Goal: Information Seeking & Learning: Learn about a topic

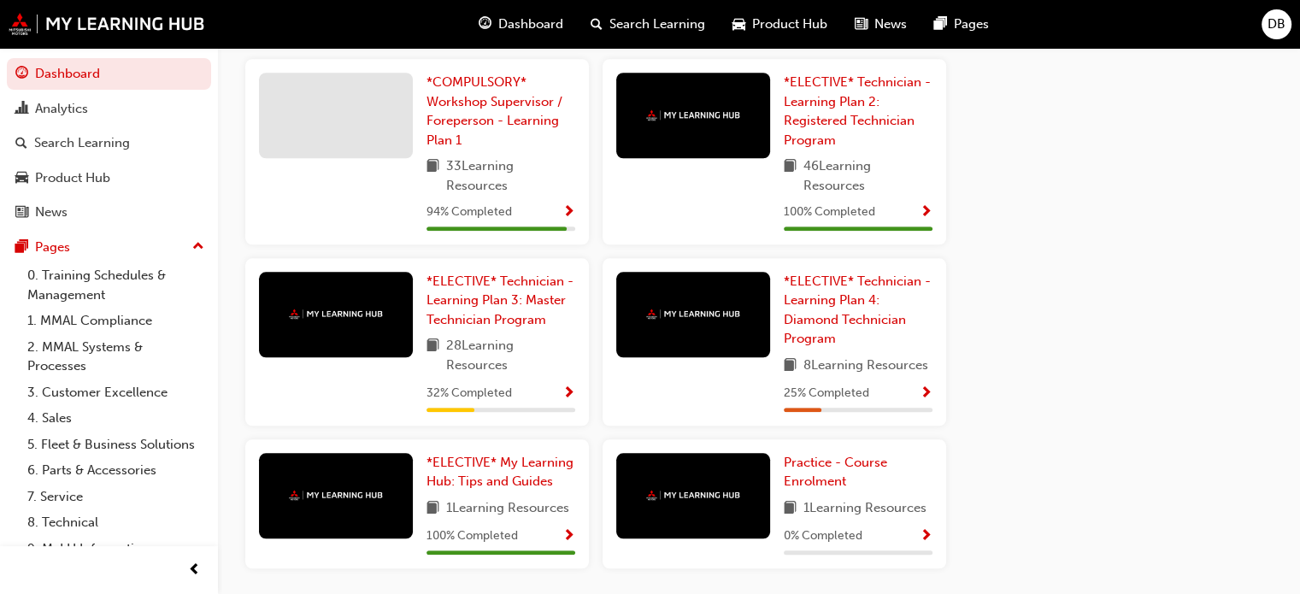
scroll to position [1539, 0]
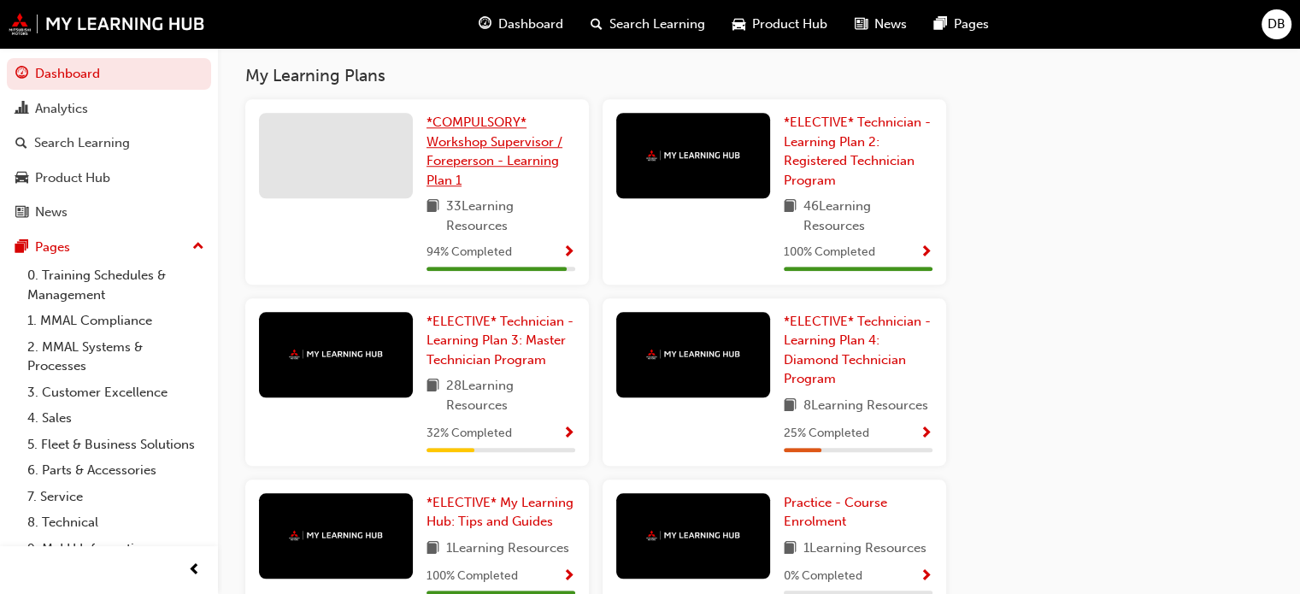
click at [451, 155] on link "*COMPULSORY* Workshop Supervisor / Foreperson - Learning Plan 1" at bounding box center [501, 151] width 149 height 77
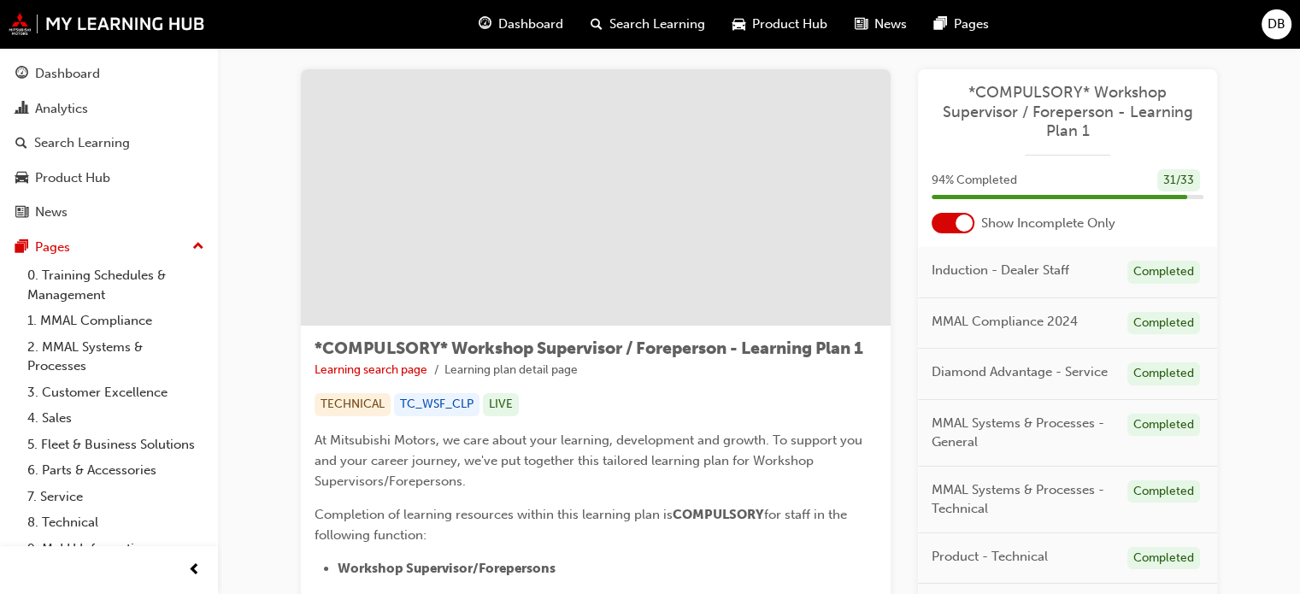
scroll to position [3, 0]
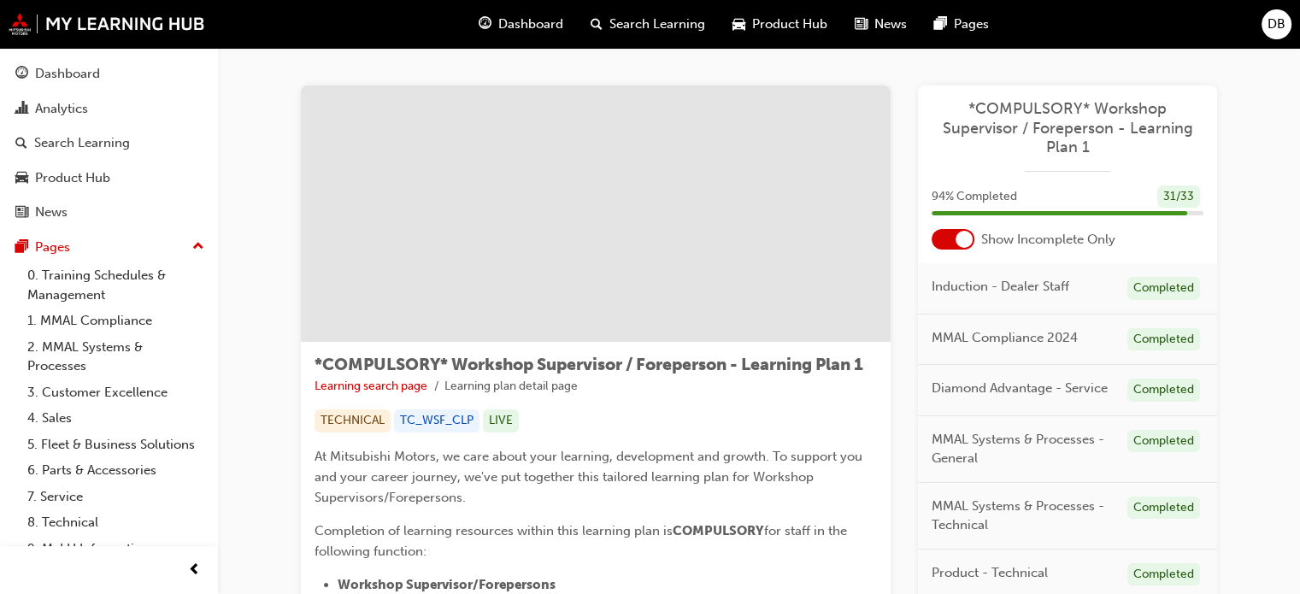
click at [958, 239] on div at bounding box center [964, 239] width 17 height 17
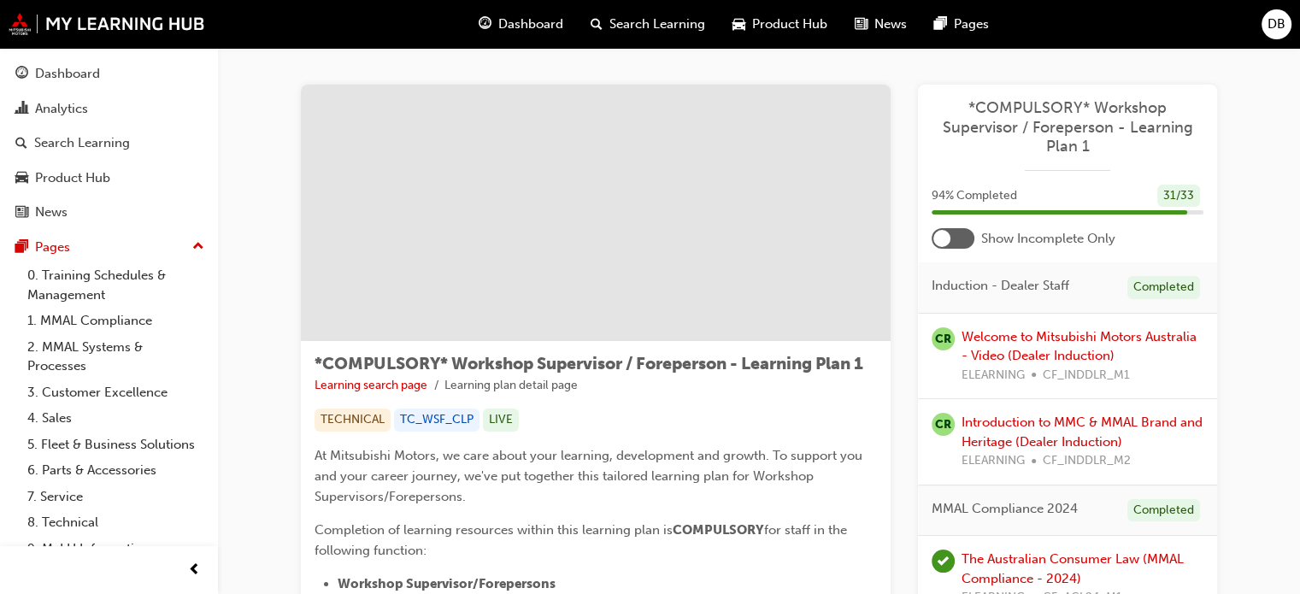
scroll to position [0, 0]
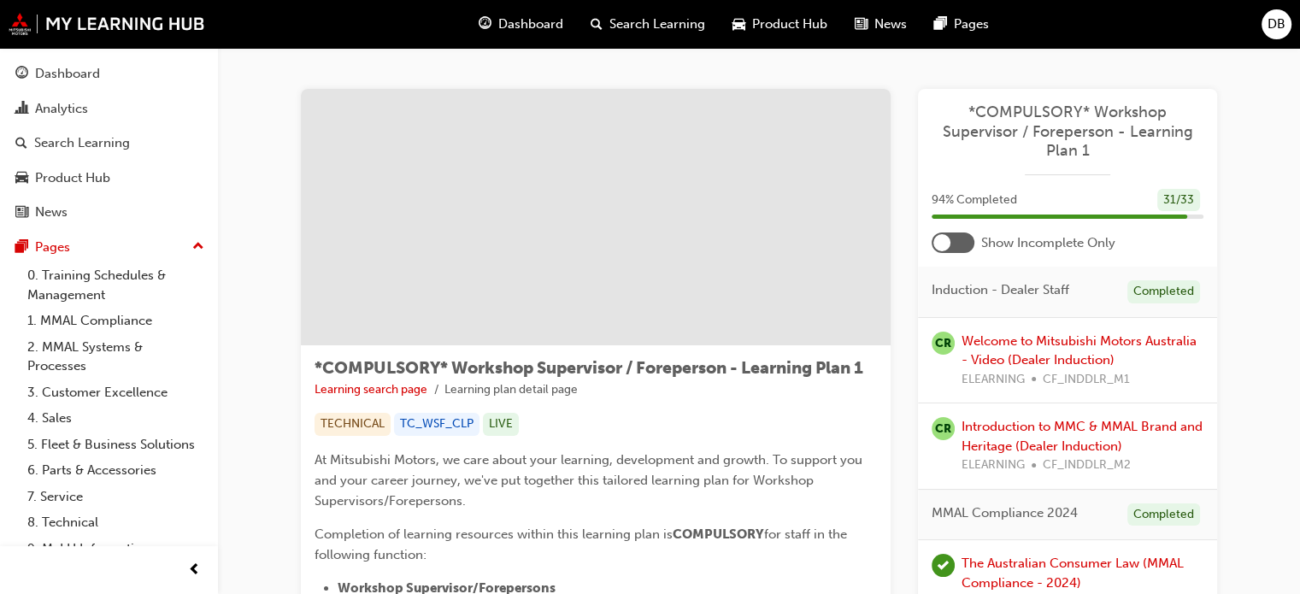
click at [950, 239] on div at bounding box center [942, 242] width 17 height 17
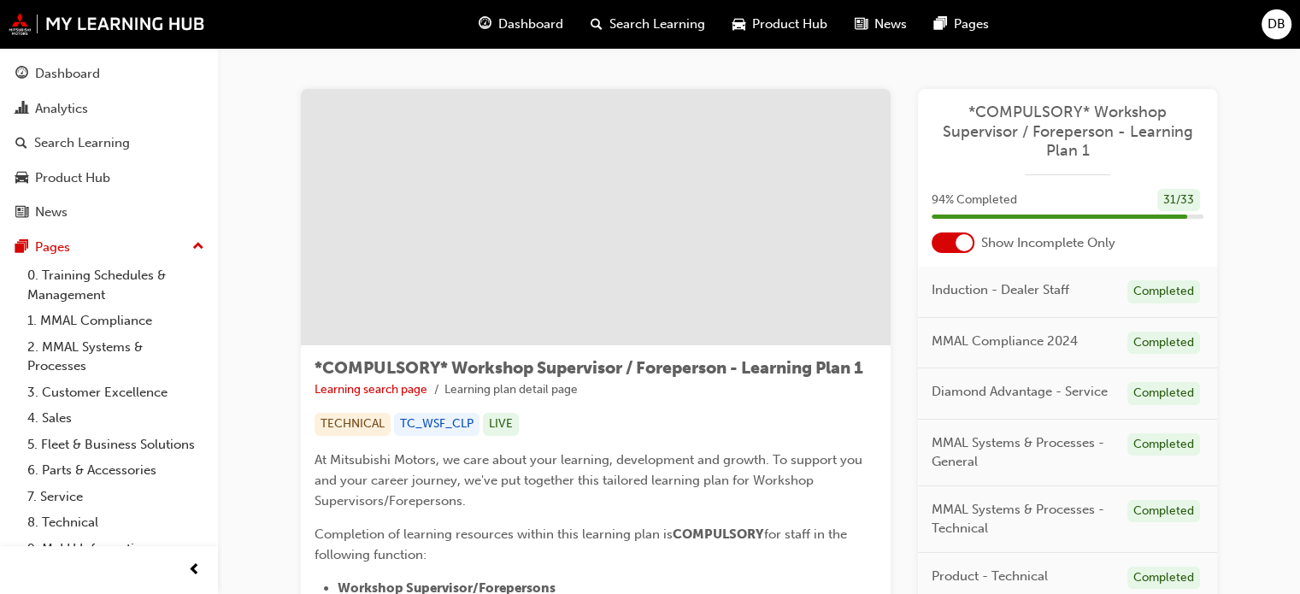
click at [540, 27] on span "Dashboard" at bounding box center [530, 25] width 65 height 20
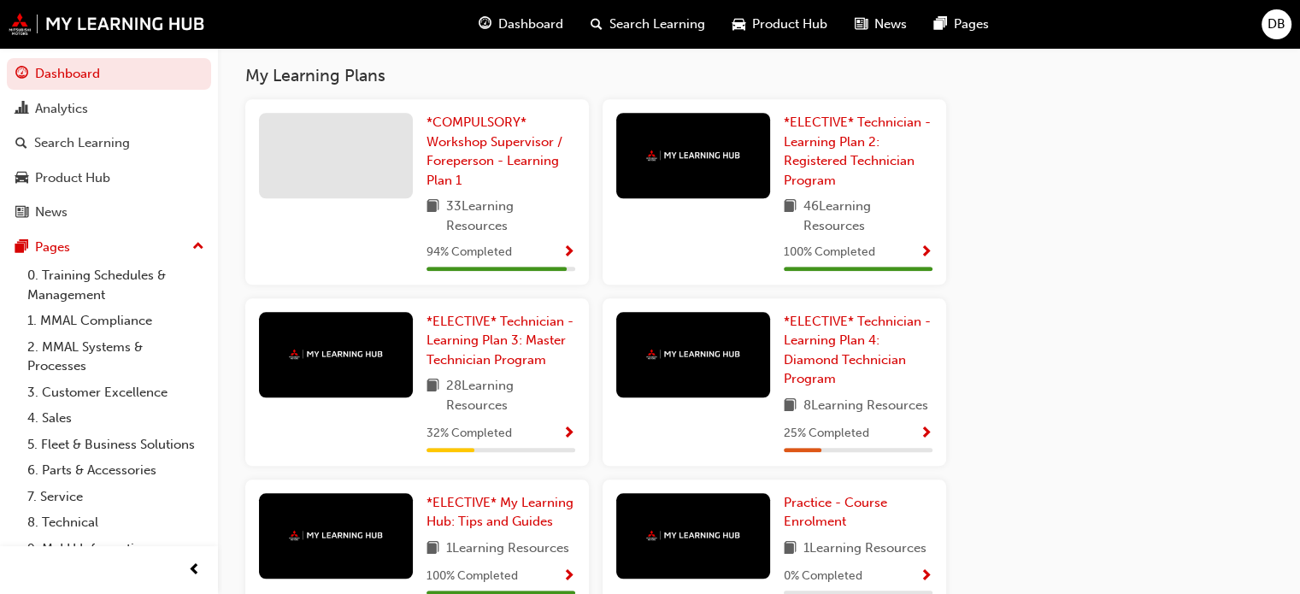
scroll to position [1624, 0]
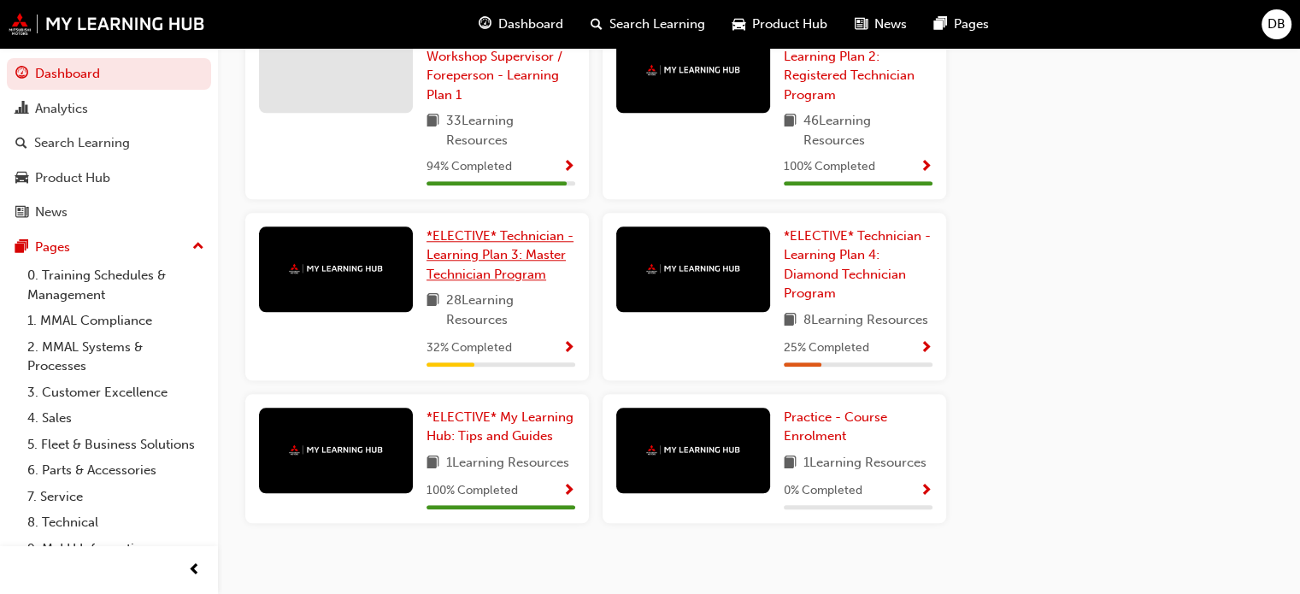
click at [525, 251] on link "*ELECTIVE* Technician - Learning Plan 3: Master Technician Program" at bounding box center [501, 256] width 149 height 58
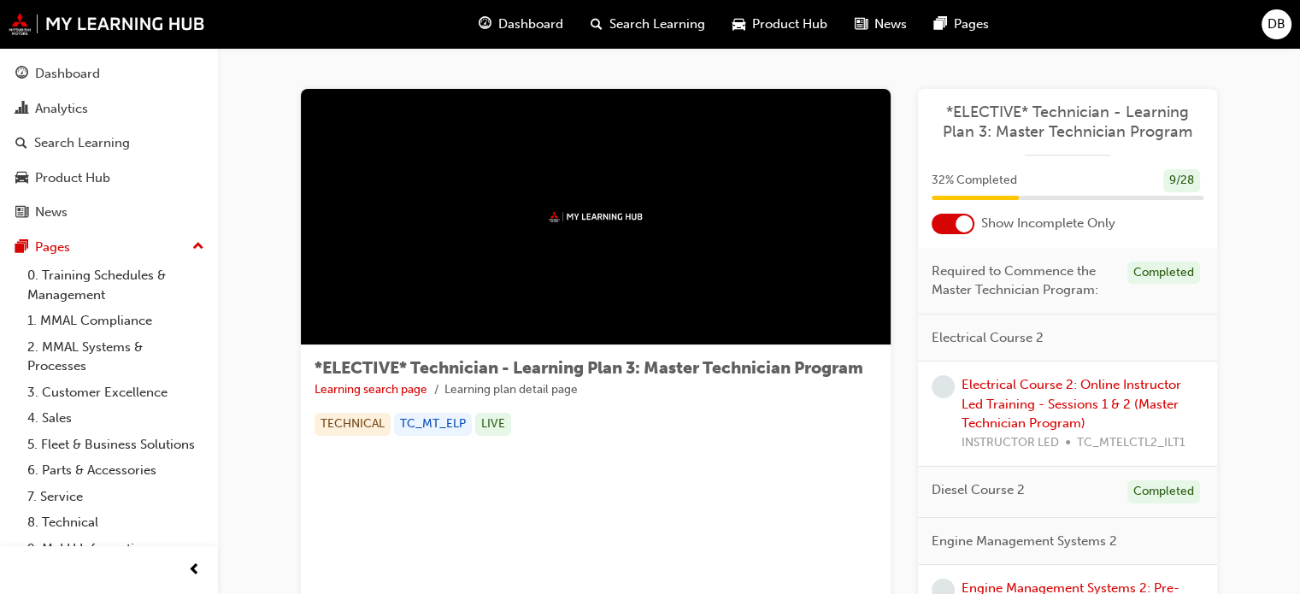
click at [970, 231] on div at bounding box center [953, 224] width 43 height 21
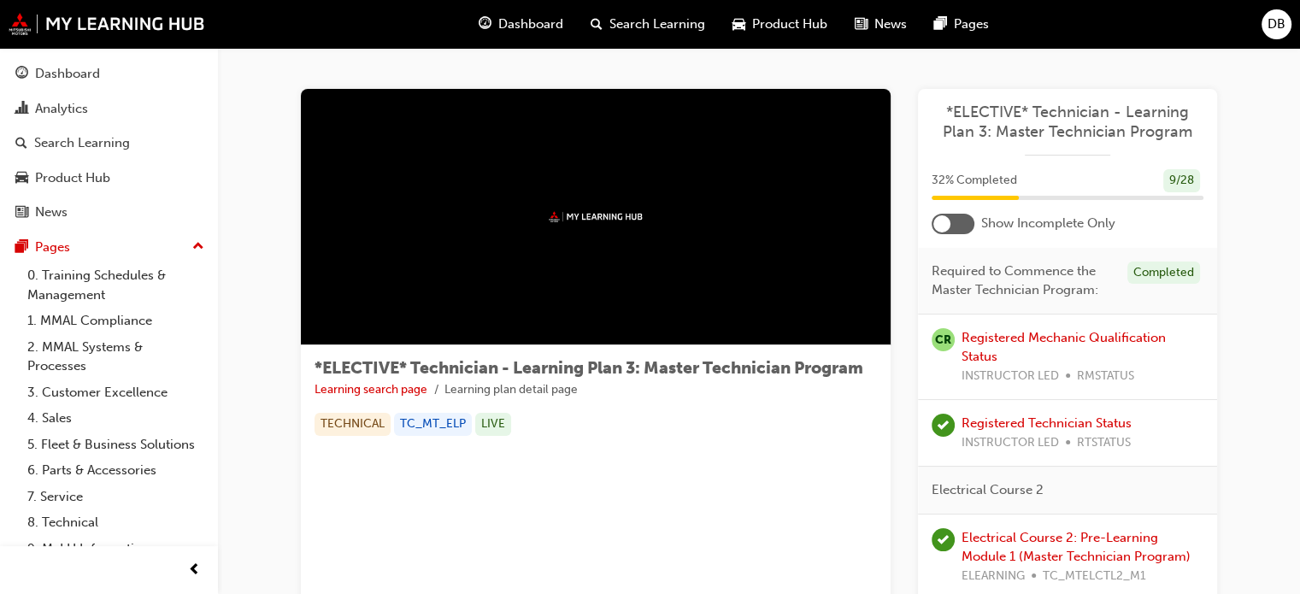
click at [968, 224] on div at bounding box center [953, 224] width 43 height 21
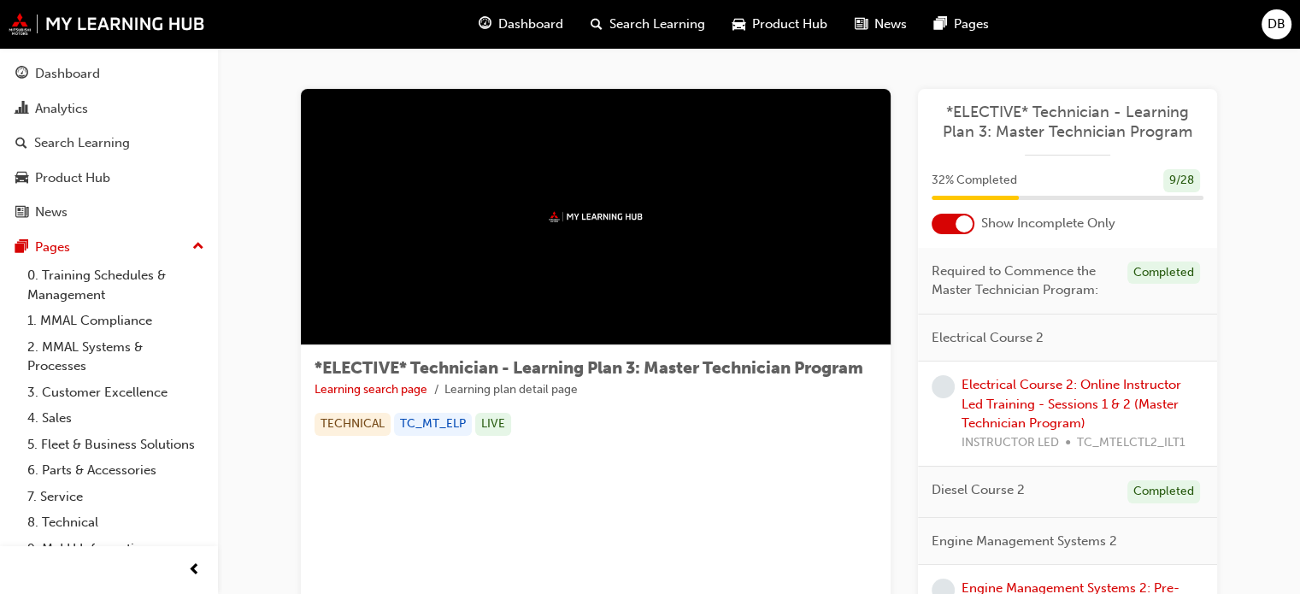
click at [487, 27] on span "guage-icon" at bounding box center [485, 24] width 13 height 21
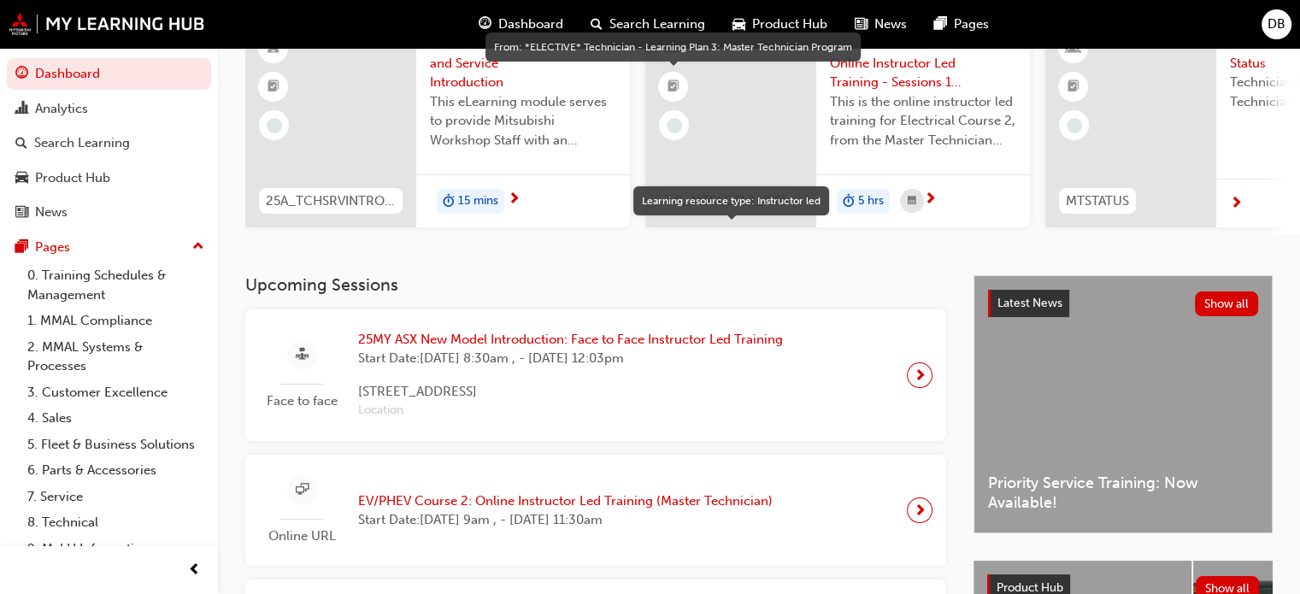
scroll to position [171, 0]
